Goal: Information Seeking & Learning: Learn about a topic

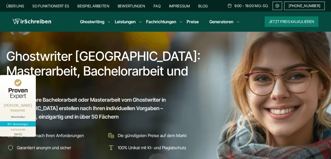
click at [19, 3] on div "Über uns So funktioniert es Beispielarbeiten Bewertungen FAQ Impressum Blog 9:0…" at bounding box center [165, 6] width 318 height 8
click at [19, 5] on link "Über uns" at bounding box center [15, 6] width 18 height 4
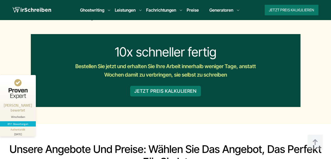
scroll to position [1846, 0]
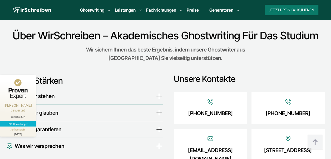
click at [89, 137] on div "Unsere Stärken Wofür wir stehen Woran wir glauben" at bounding box center [84, 118] width 157 height 104
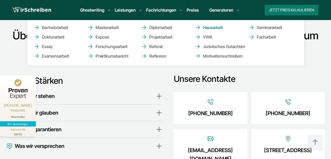
click at [205, 27] on link "Hausarbeit" at bounding box center [221, 27] width 53 height 6
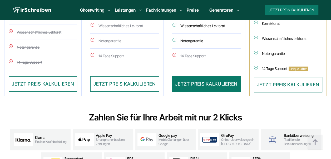
scroll to position [1475, 0]
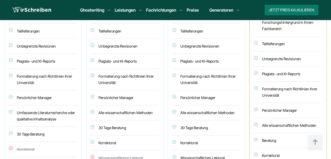
click at [30, 9] on img at bounding box center [32, 10] width 38 height 8
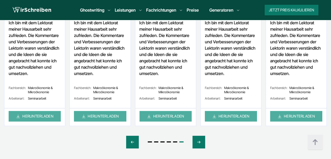
scroll to position [263, 0]
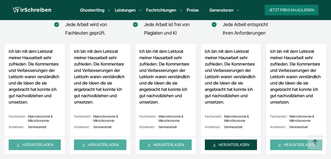
click at [241, 147] on link "HERUNTERLADEN" at bounding box center [231, 144] width 52 height 11
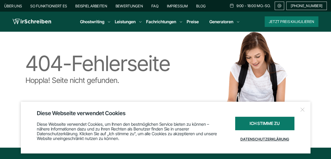
click at [302, 110] on div at bounding box center [302, 109] width 5 height 5
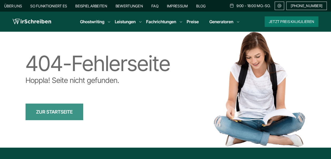
click at [65, 110] on link "ZUR STARTSEITE" at bounding box center [55, 111] width 58 height 17
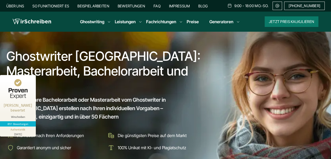
click at [208, 6] on link "Blog" at bounding box center [202, 6] width 9 height 4
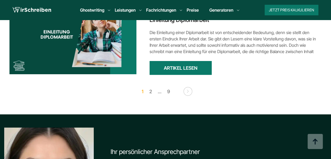
scroll to position [764, 0]
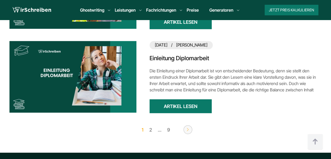
click at [185, 128] on link at bounding box center [188, 129] width 9 height 9
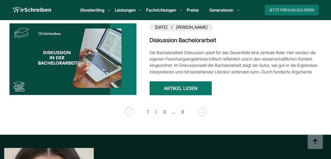
scroll to position [764, 0]
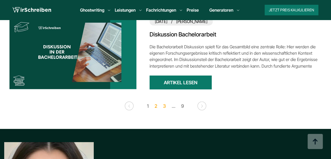
click at [165, 104] on link "3" at bounding box center [164, 105] width 8 height 8
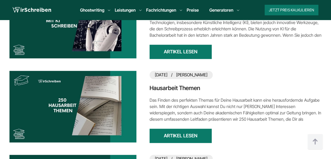
scroll to position [659, 0]
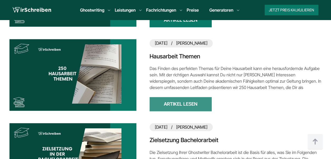
click at [173, 101] on link "Artikel lesen" at bounding box center [181, 104] width 62 height 14
